Goal: Task Accomplishment & Management: Use online tool/utility

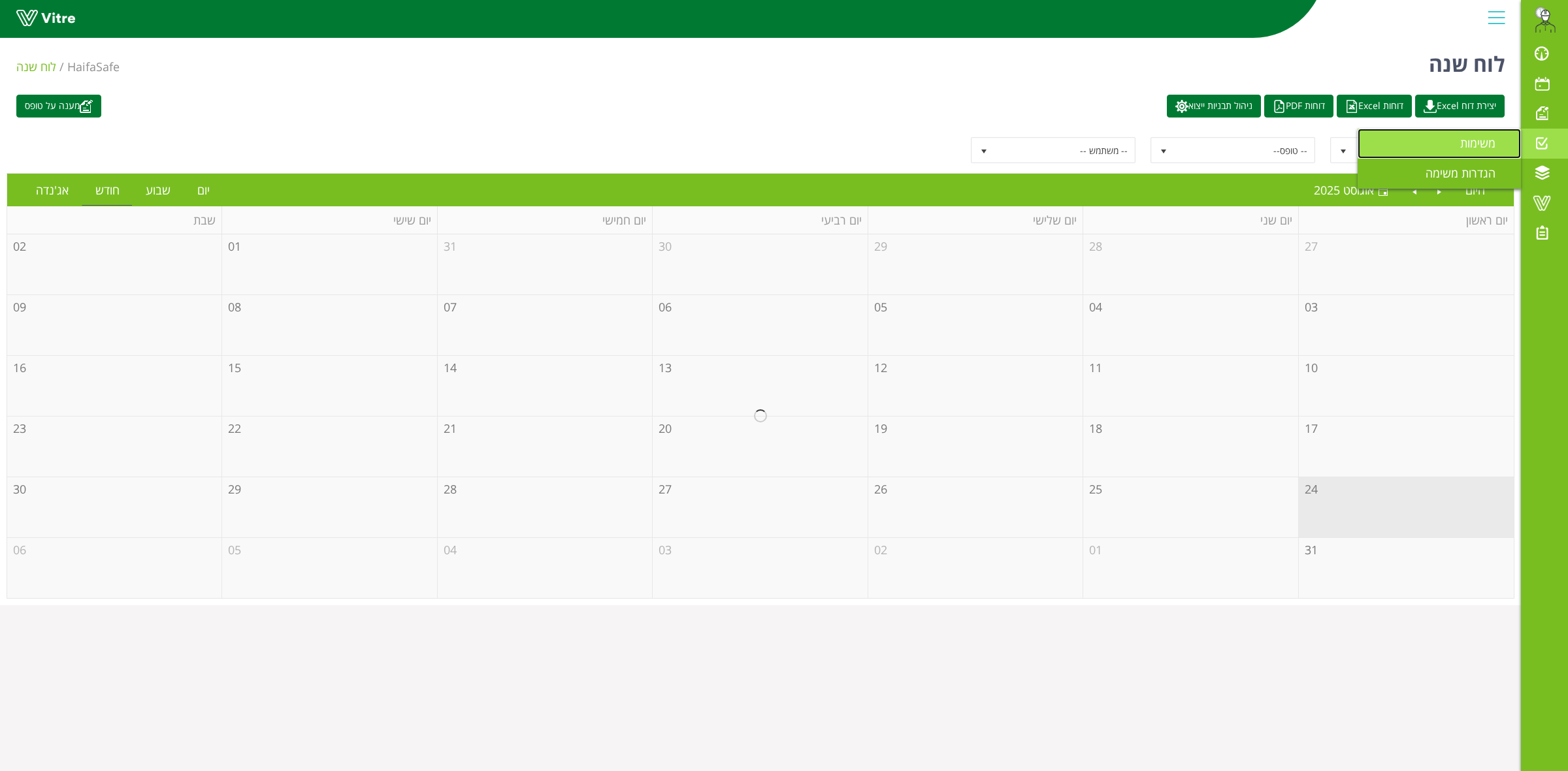
click at [1464, 145] on span "משימות" at bounding box center [1485, 143] width 51 height 16
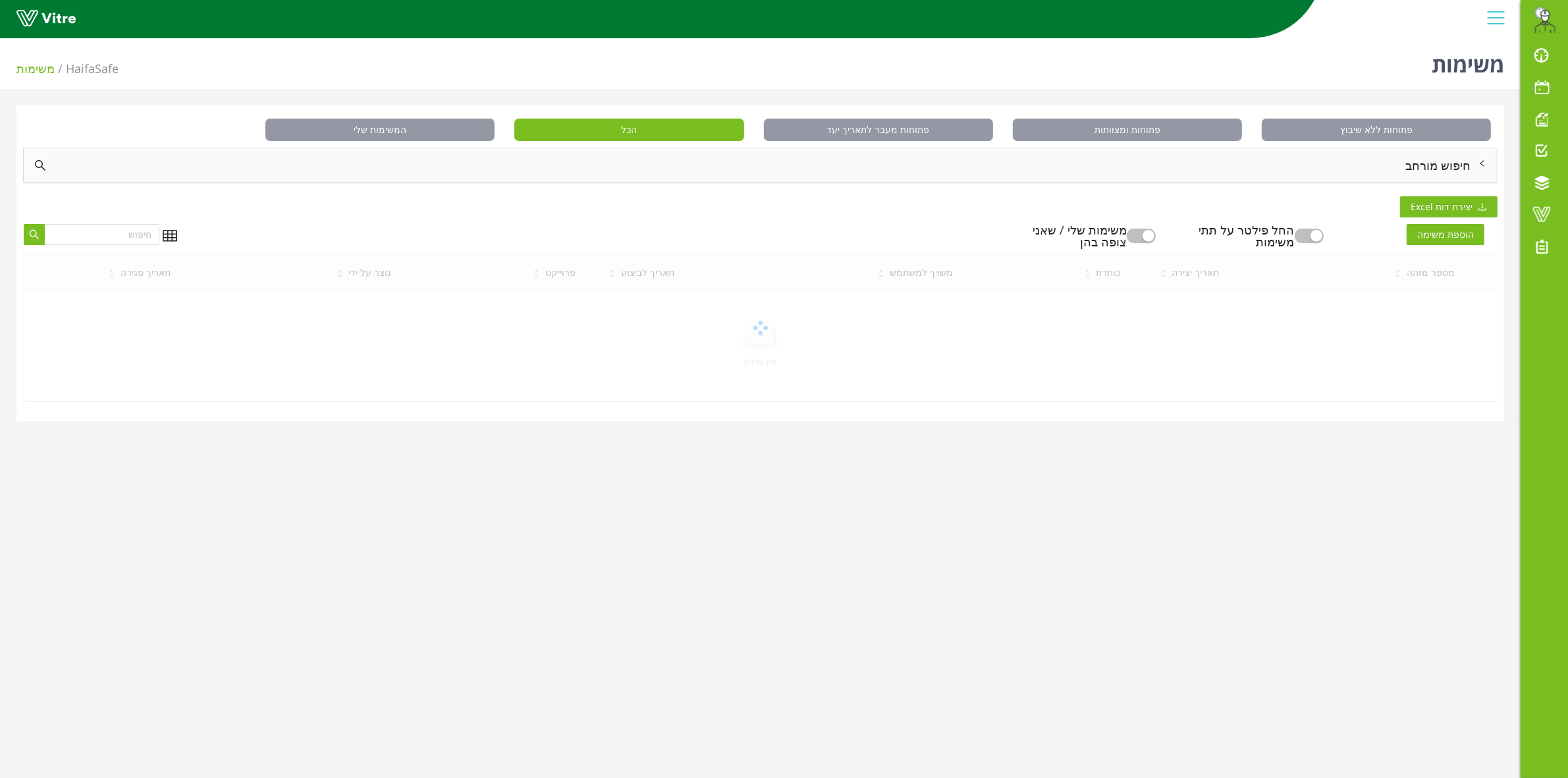
click at [1461, 163] on div "חיפוש מורחב" at bounding box center [761, 165] width 1474 height 34
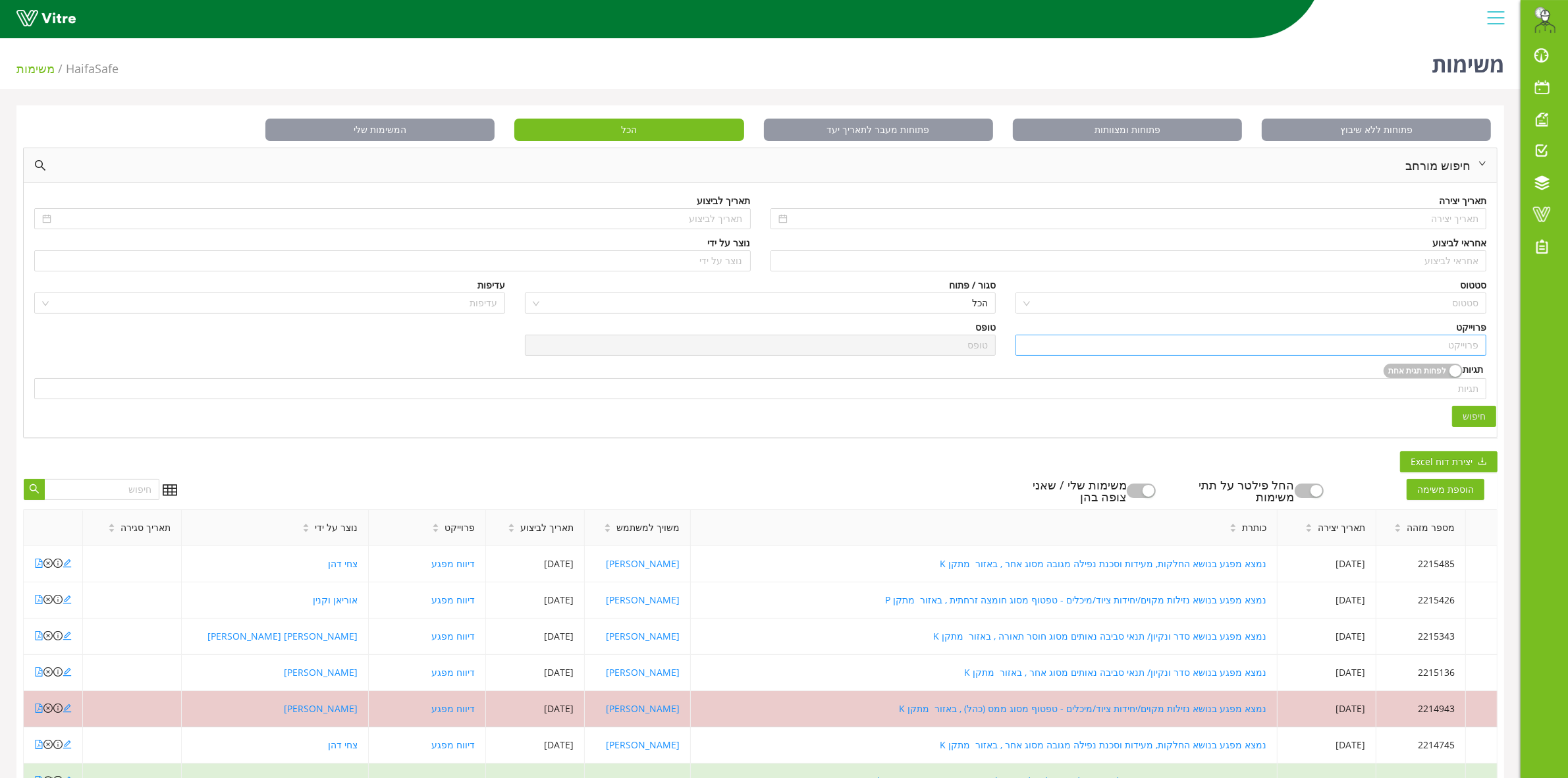
click at [1456, 345] on input "search" at bounding box center [1250, 346] width 455 height 20
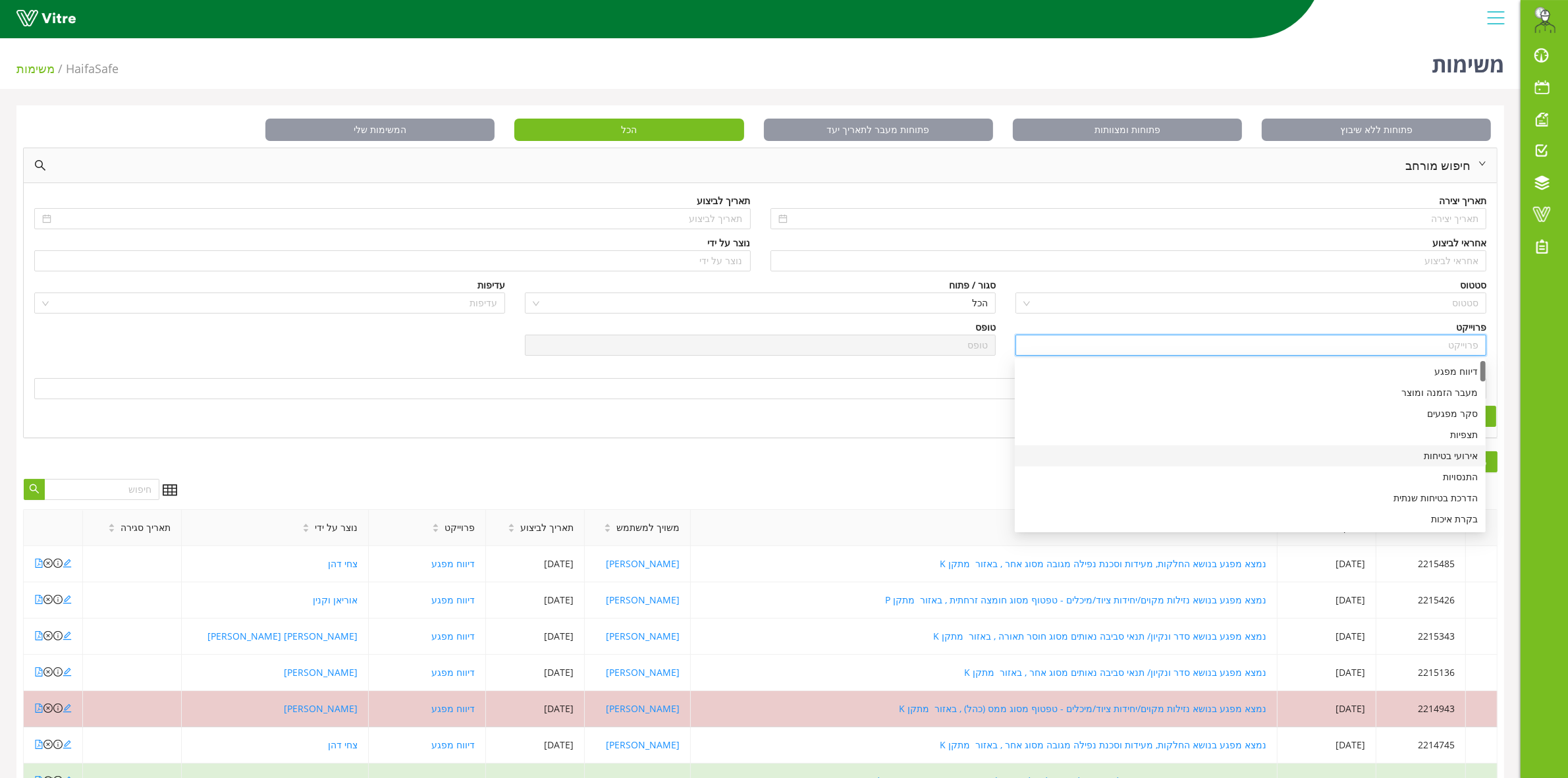
click at [1431, 456] on div "אירועי בטיחות" at bounding box center [1250, 456] width 455 height 15
type input "אירועי בטיחות"
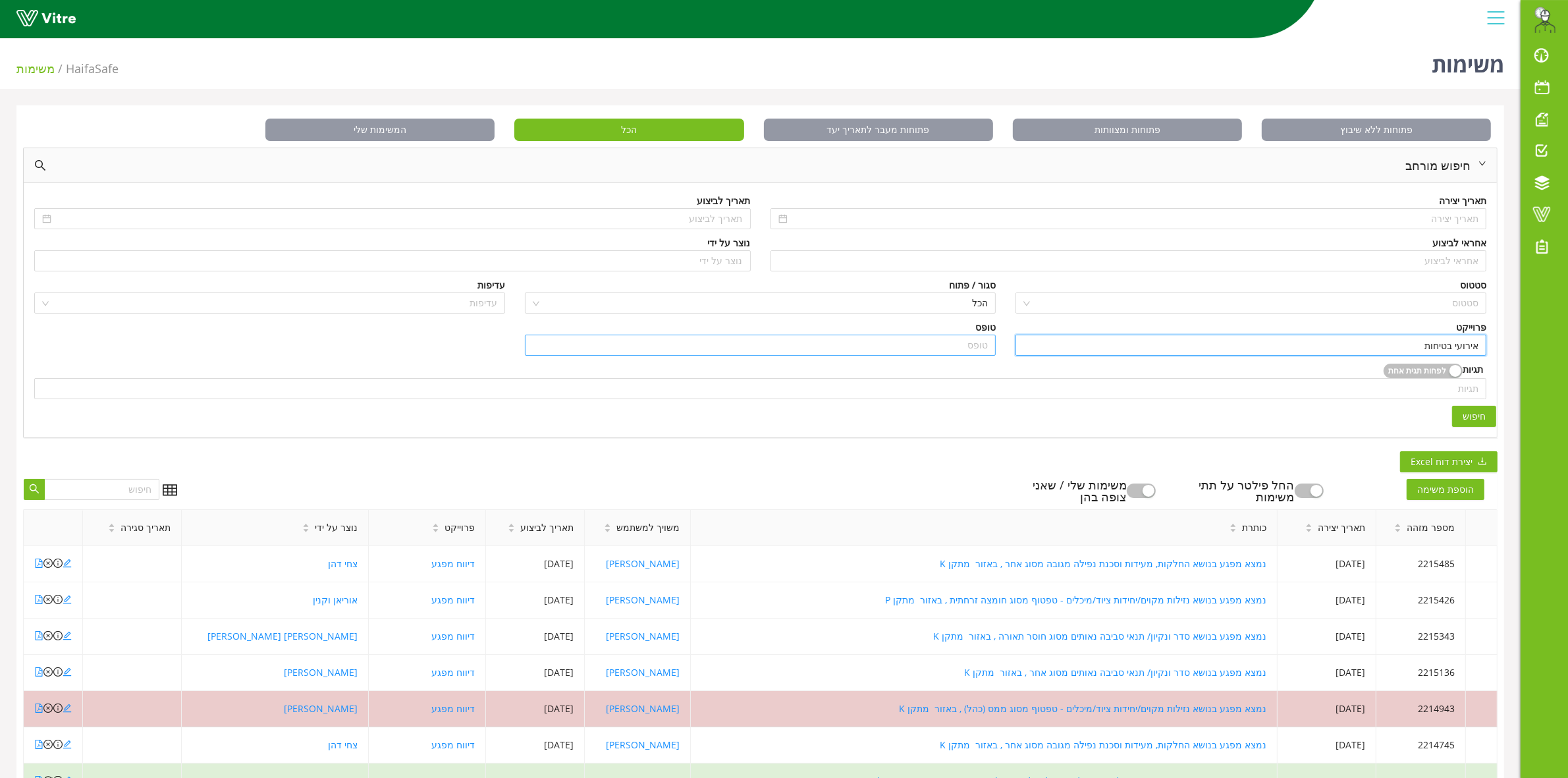
click at [968, 343] on input "search" at bounding box center [760, 346] width 455 height 20
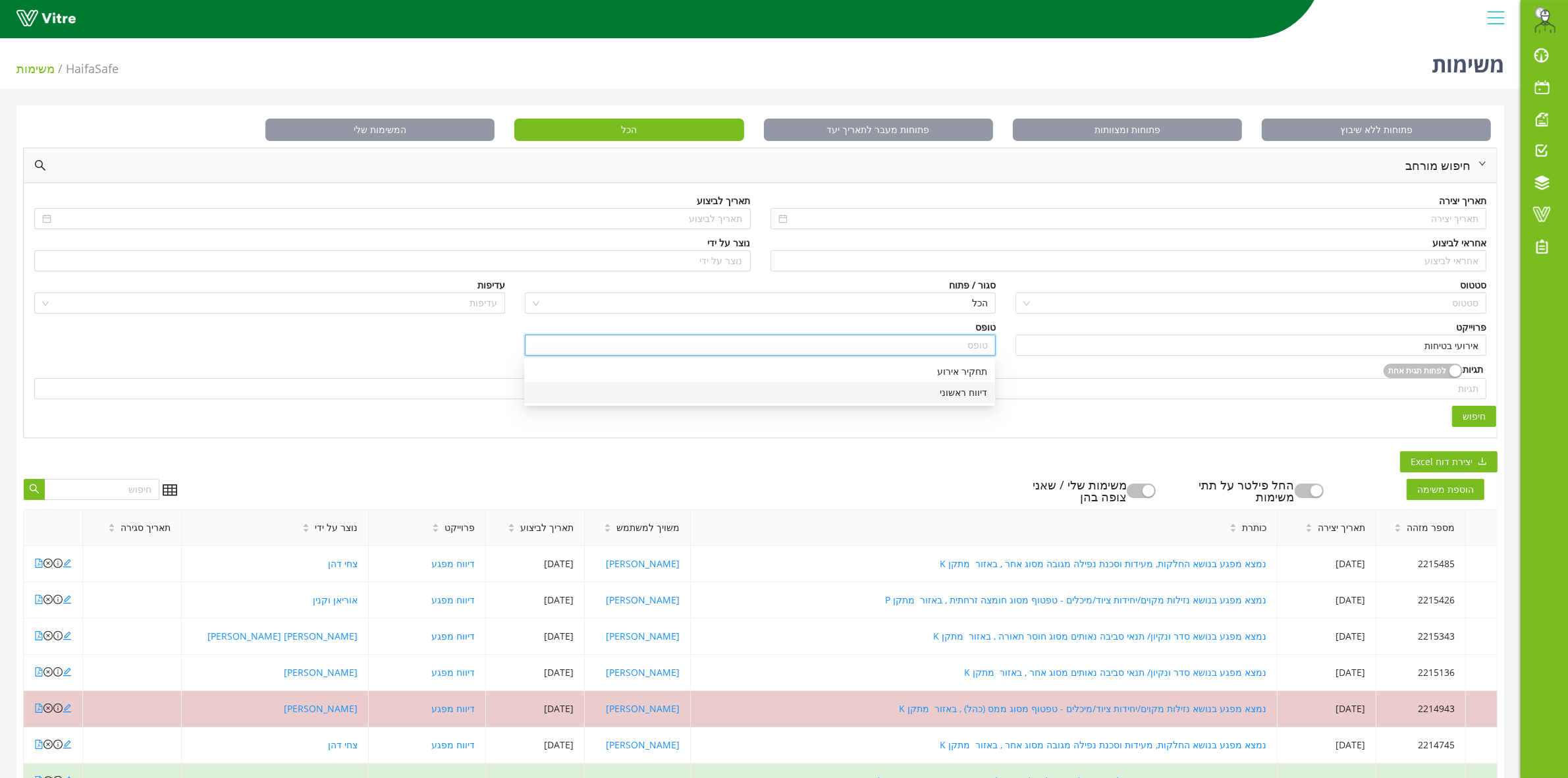
click at [973, 394] on div "דיווח ראשוני" at bounding box center [760, 393] width 455 height 15
type input "דיווח ראשוני"
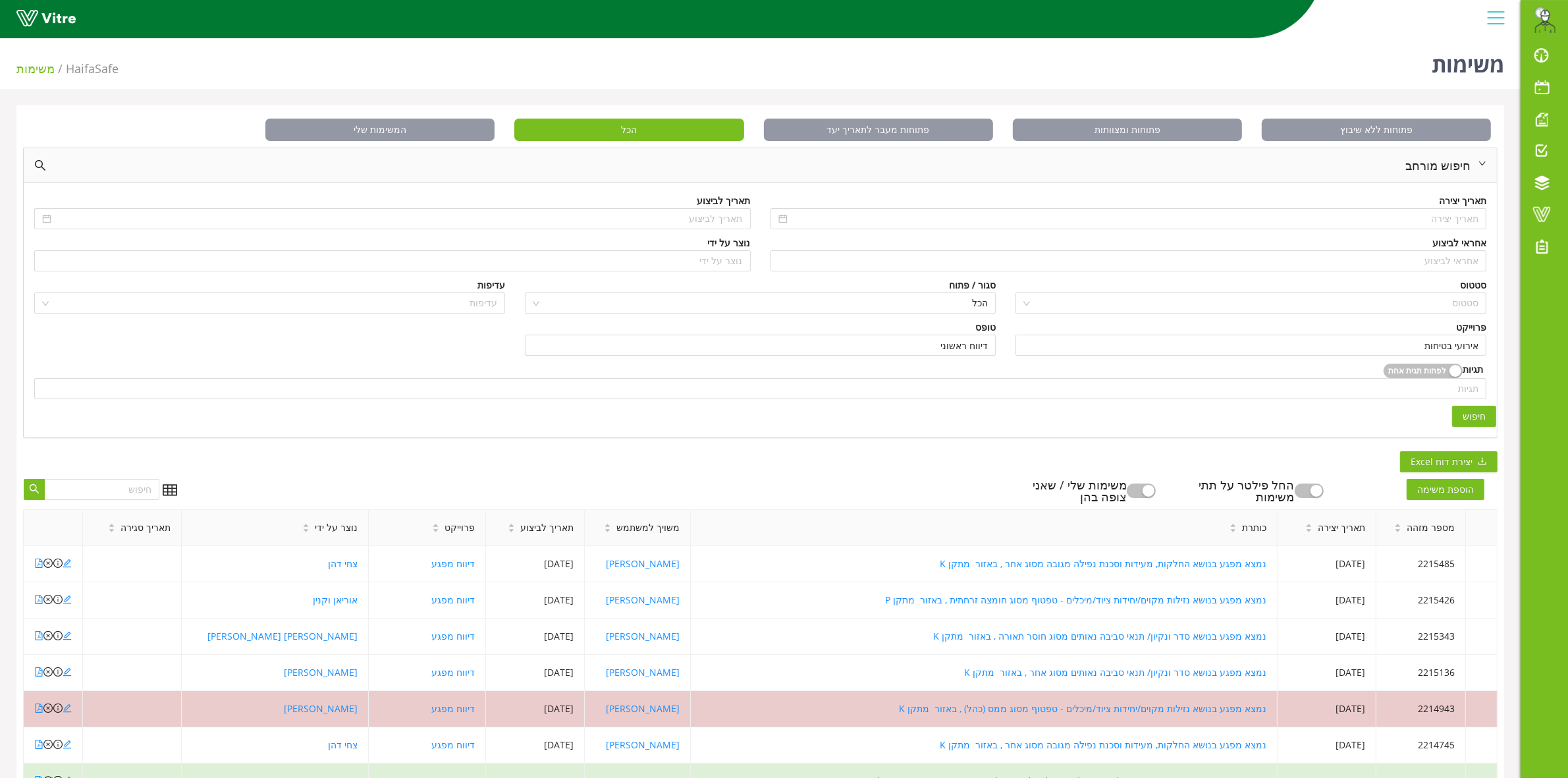
click at [1470, 415] on span "חיפוש" at bounding box center [1474, 416] width 23 height 15
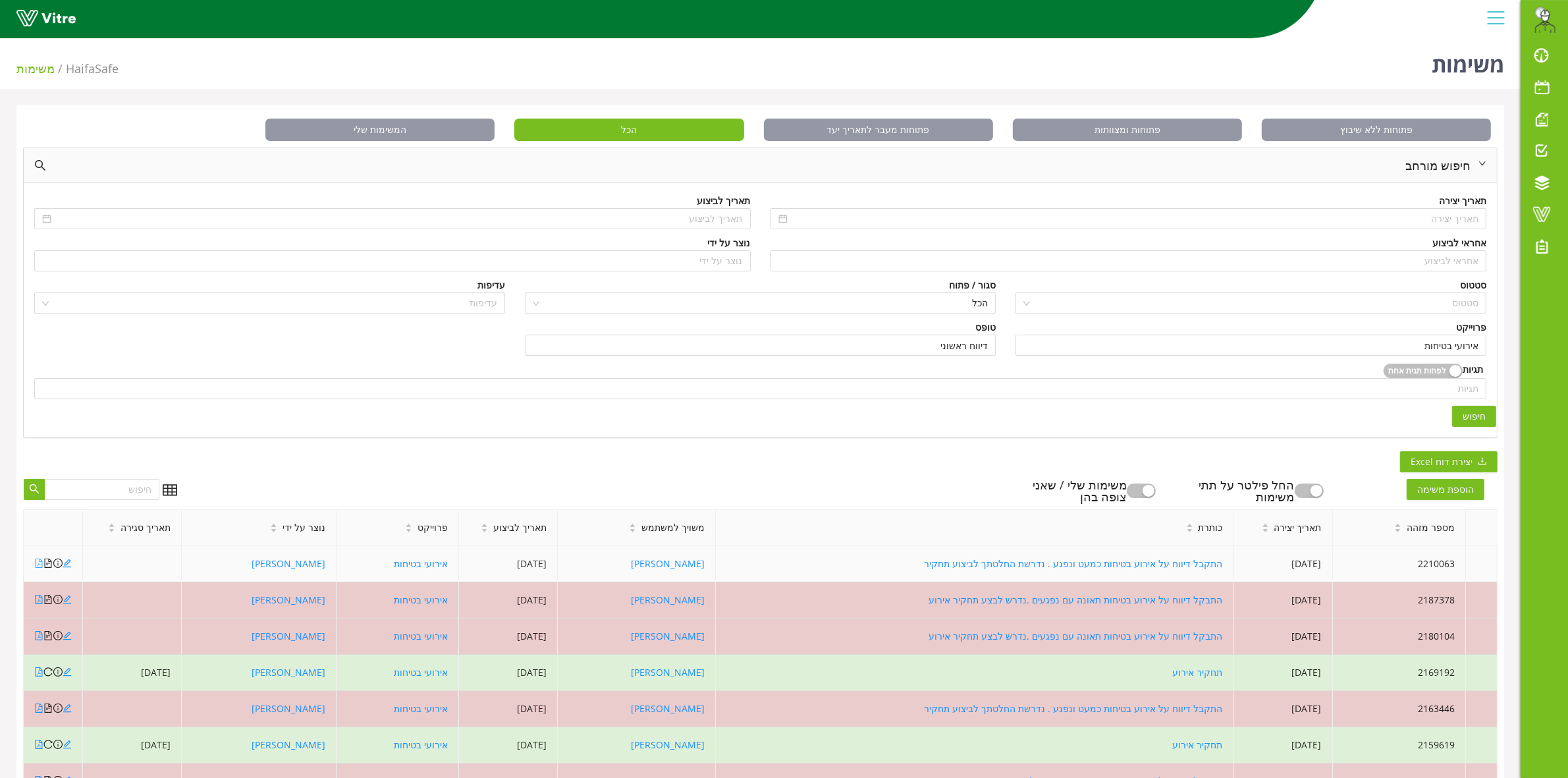
click at [35, 564] on icon "file-pdf" at bounding box center [38, 563] width 9 height 9
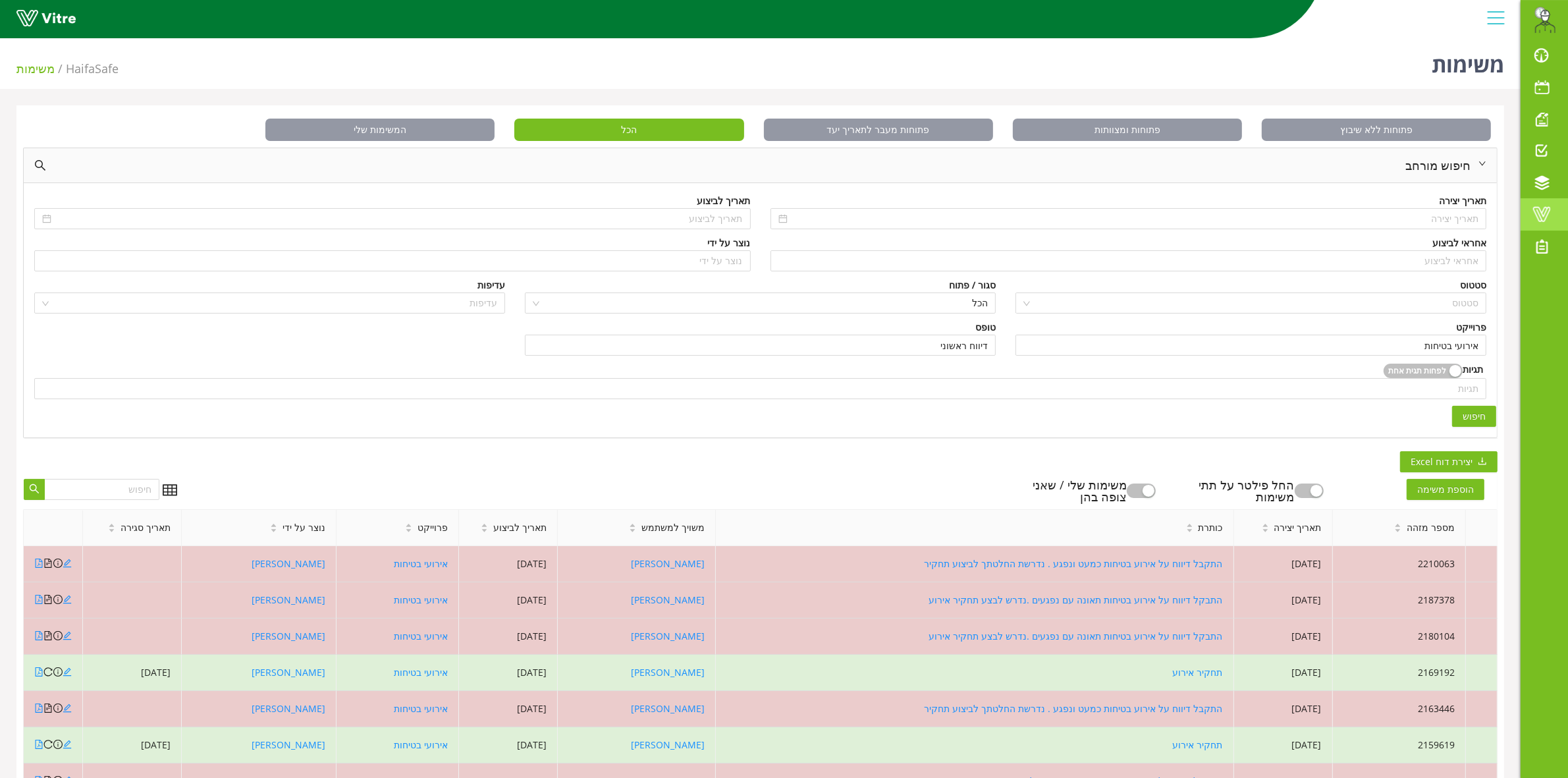
click at [1541, 216] on span at bounding box center [1542, 214] width 33 height 16
